Goal: Task Accomplishment & Management: Manage account settings

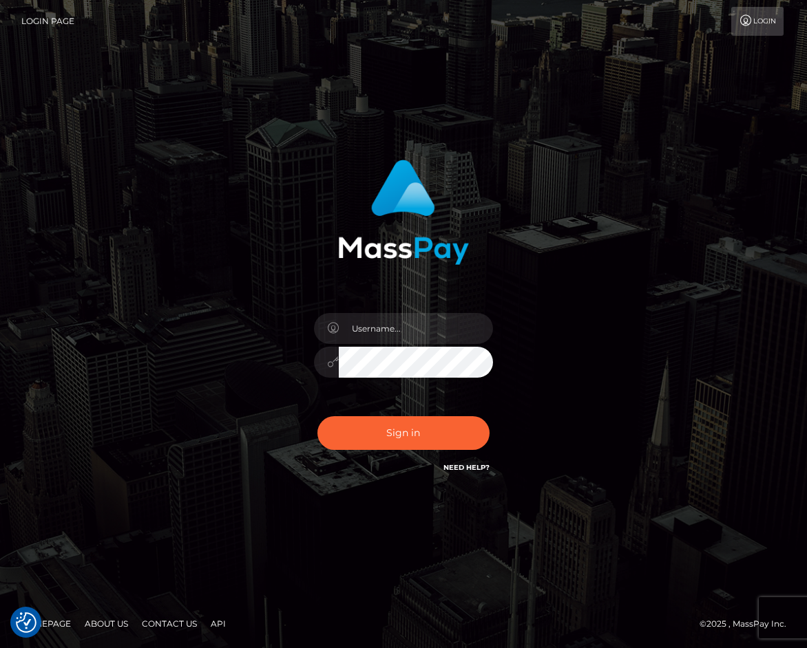
checkbox input "true"
type input "raewhit"
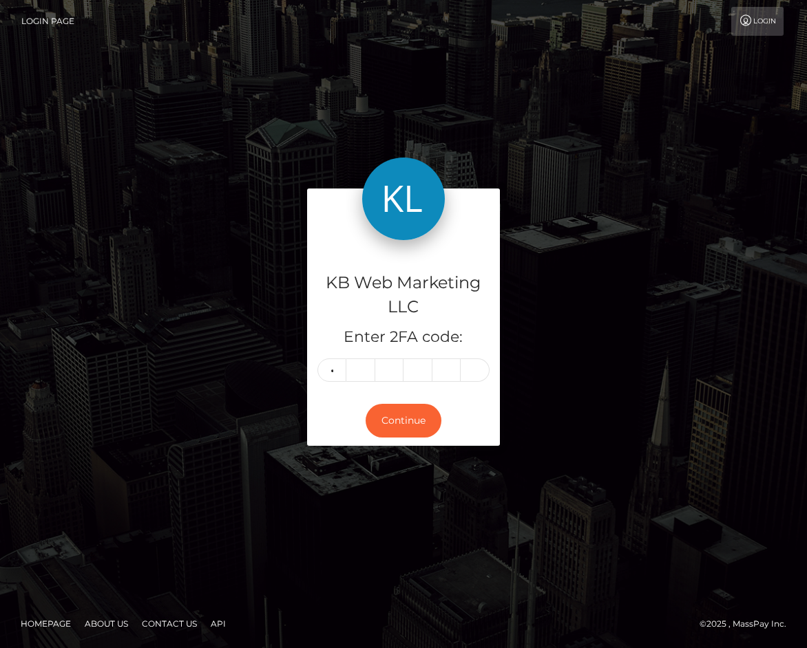
type input "4"
type input "5"
type input "4"
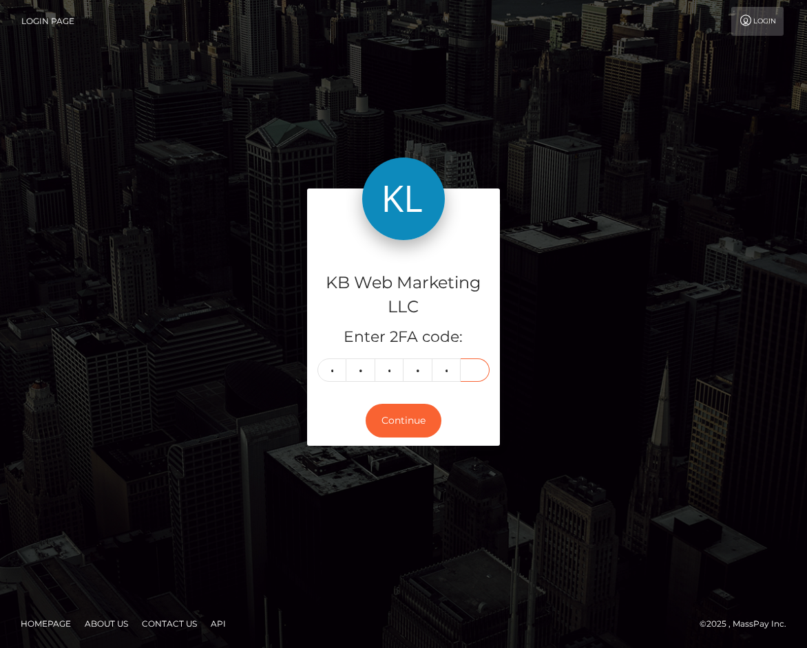
type input "2"
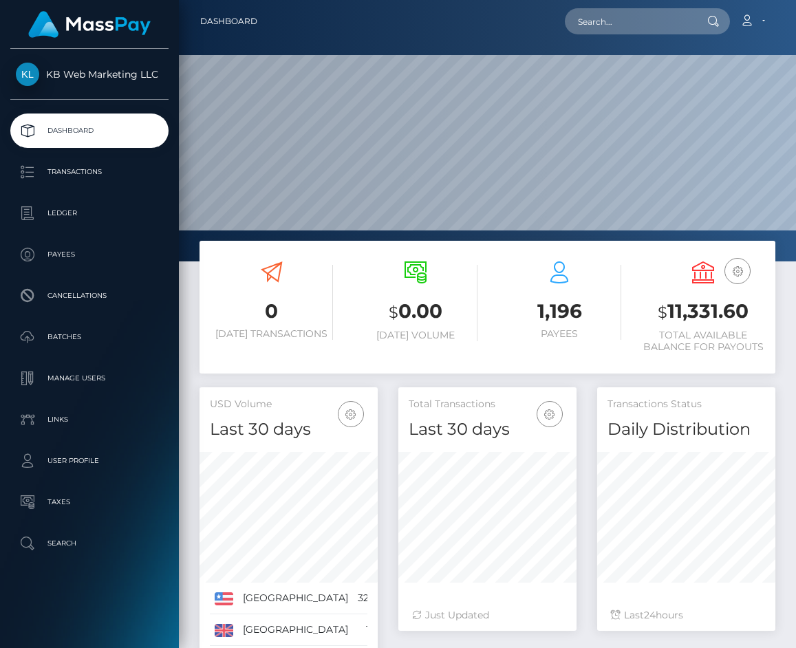
scroll to position [243, 178]
click at [81, 343] on p "Batches" at bounding box center [89, 337] width 147 height 21
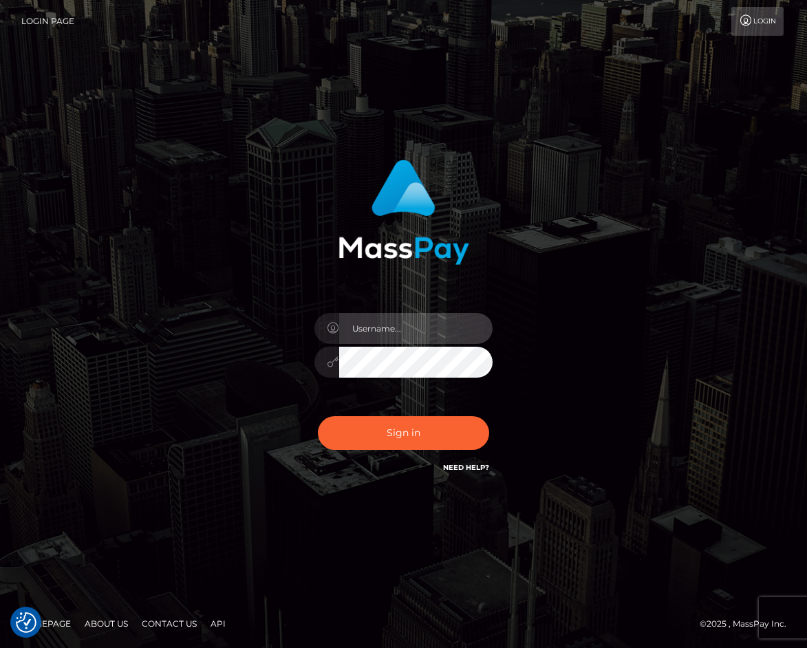
type input "raewhit"
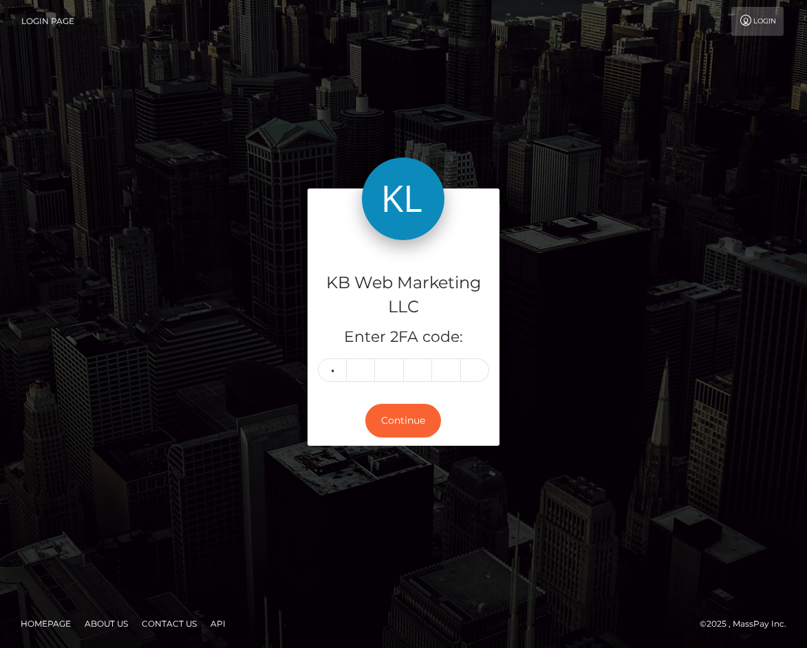
type input "3"
type input "5"
type input "8"
type input "3"
type input "1"
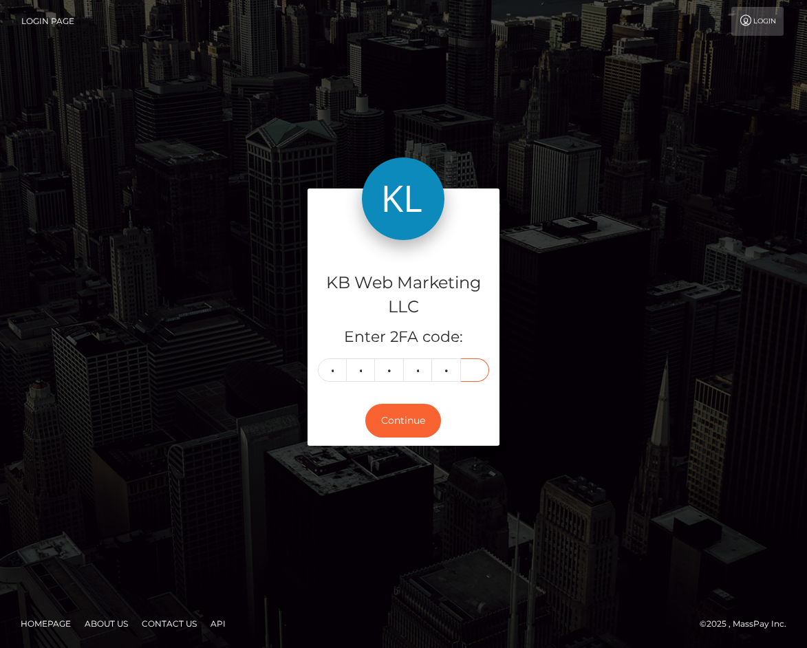
type input "7"
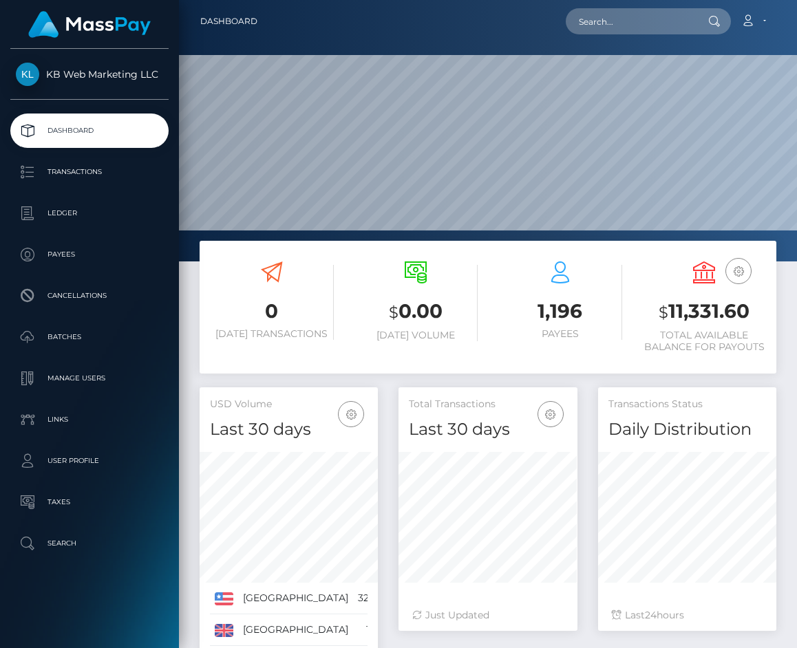
scroll to position [243, 179]
click at [56, 344] on p "Batches" at bounding box center [89, 337] width 147 height 21
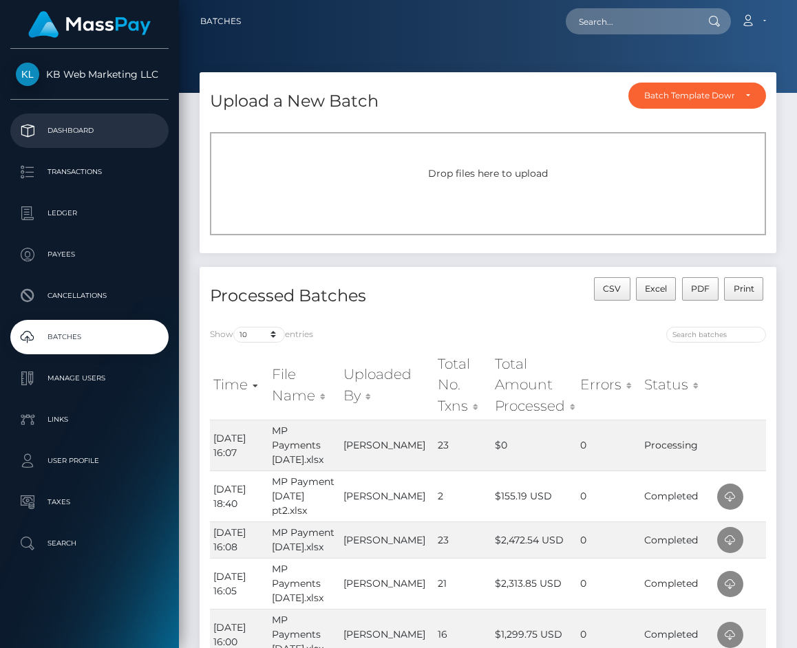
click at [99, 128] on p "Dashboard" at bounding box center [89, 130] width 147 height 21
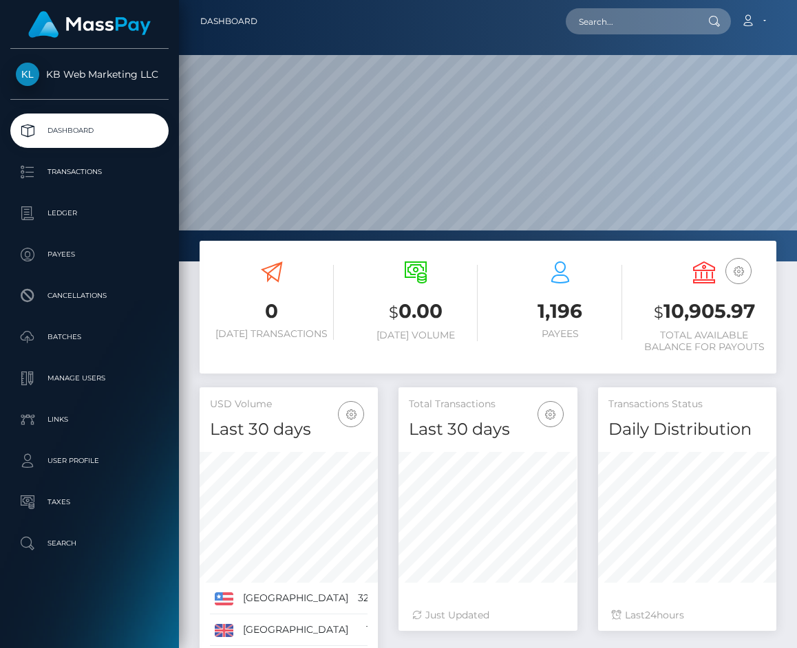
scroll to position [243, 179]
click at [78, 328] on p "Batches" at bounding box center [89, 337] width 147 height 21
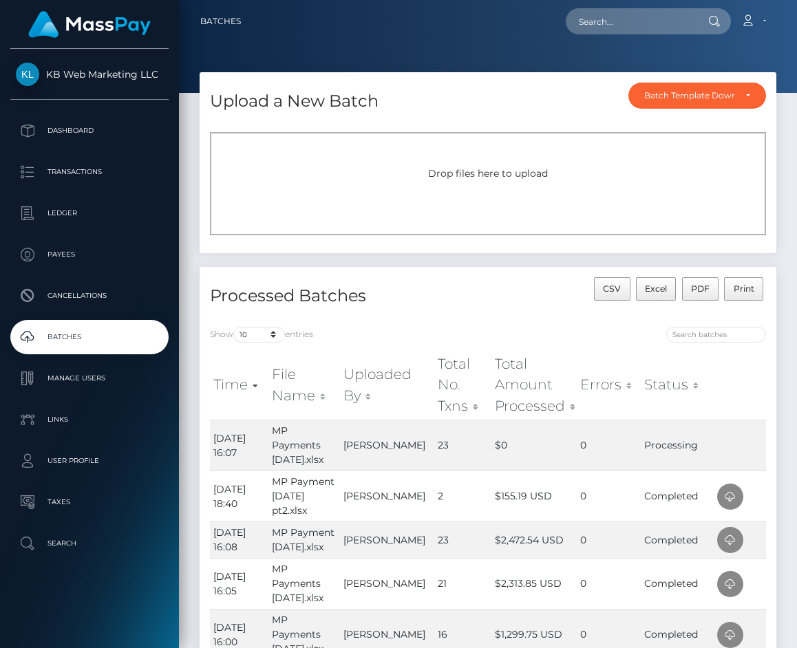
click at [77, 111] on div "KB Web Marketing LLC Dashboard Transactions Ledger Payees Cancellations Links" at bounding box center [89, 347] width 179 height 597
click at [75, 123] on p "Dashboard" at bounding box center [89, 130] width 147 height 21
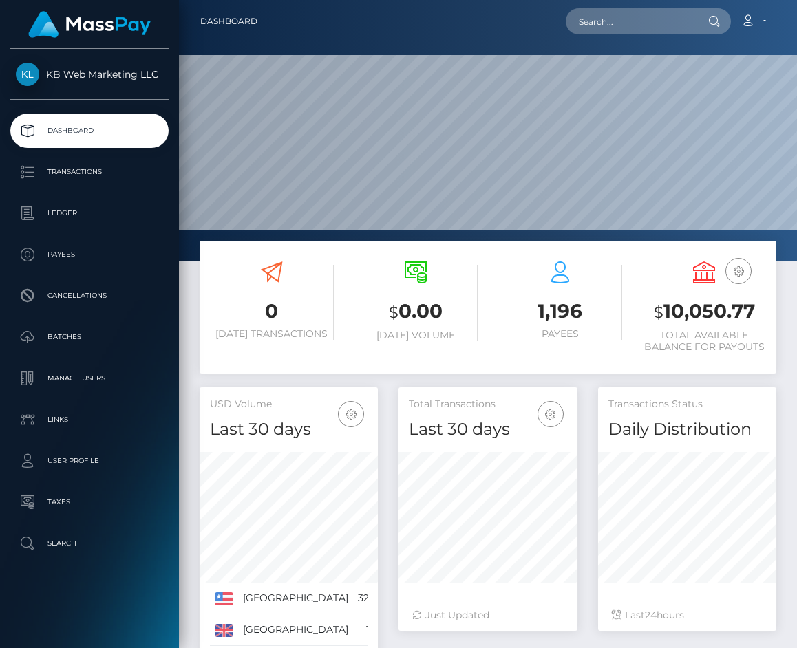
scroll to position [92, 0]
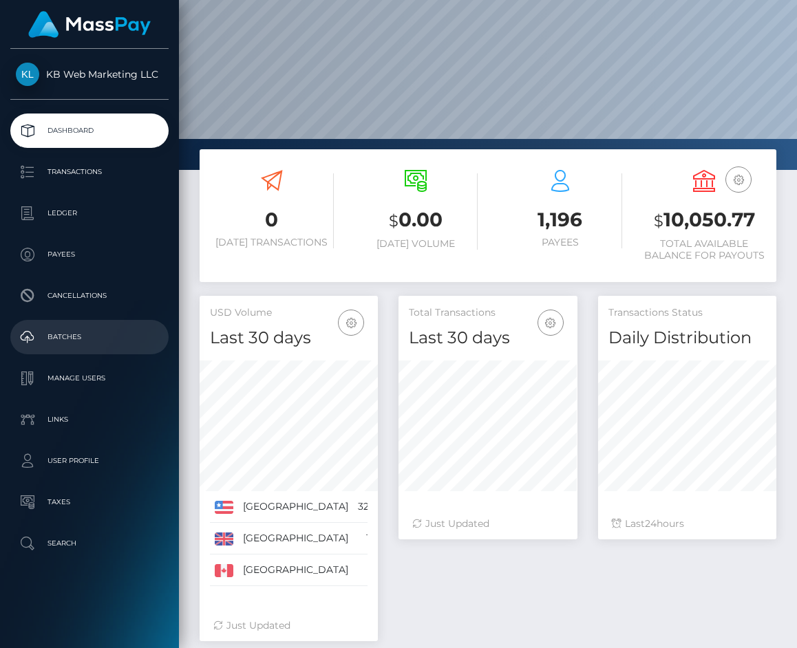
click at [103, 327] on p "Batches" at bounding box center [89, 337] width 147 height 21
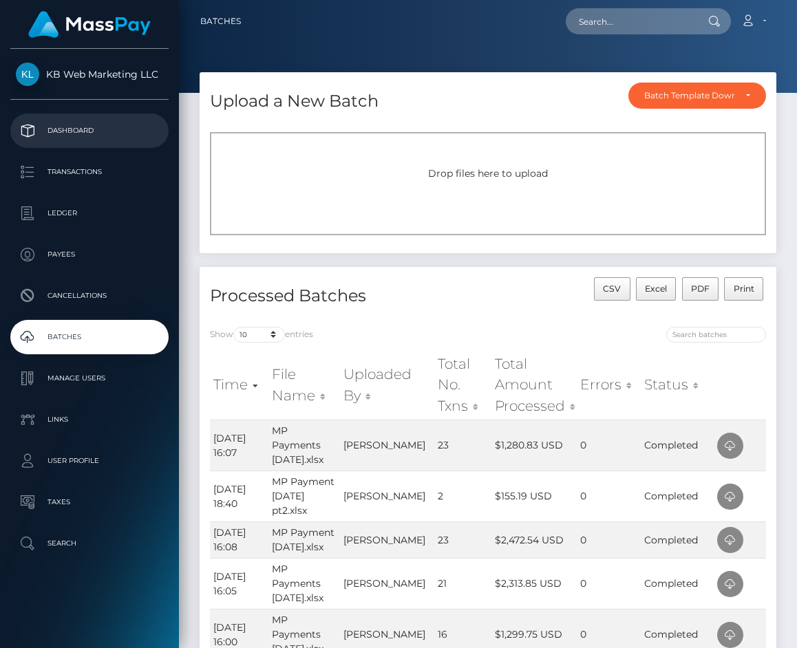
click at [106, 136] on p "Dashboard" at bounding box center [89, 130] width 147 height 21
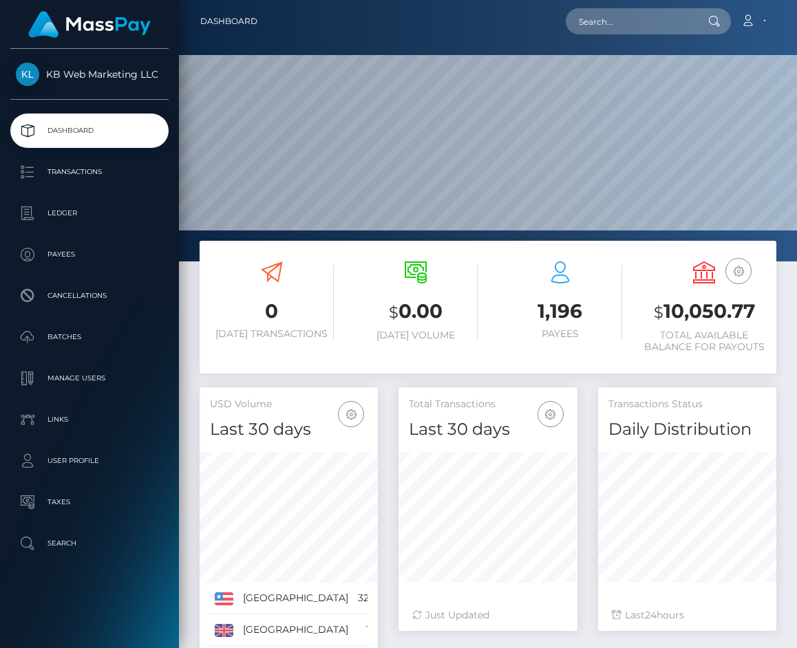
scroll to position [243, 179]
click at [697, 313] on h3 "$ 10,050.77" at bounding box center [705, 312] width 124 height 28
copy h3 "10,050.77"
